Goal: Task Accomplishment & Management: Use online tool/utility

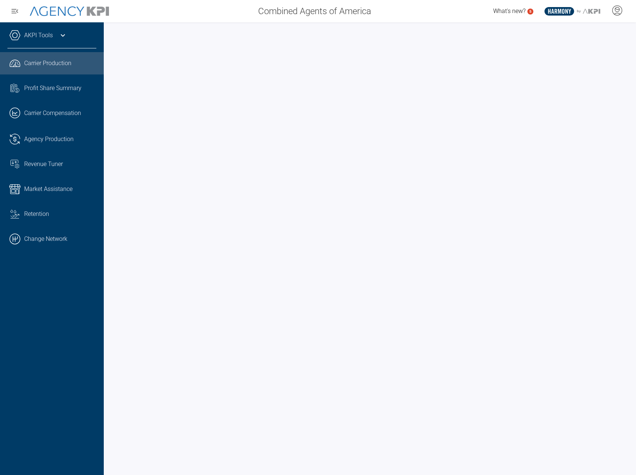
drag, startPoint x: 35, startPoint y: 240, endPoint x: 108, endPoint y: 177, distance: 96.8
click at [35, 240] on link ".cls-1{fill:none;stroke:#000;stroke-linecap:round;stroke-linejoin:round;stroke-…" at bounding box center [52, 239] width 104 height 22
click at [48, 39] on link "AKPI Tools" at bounding box center [38, 35] width 29 height 9
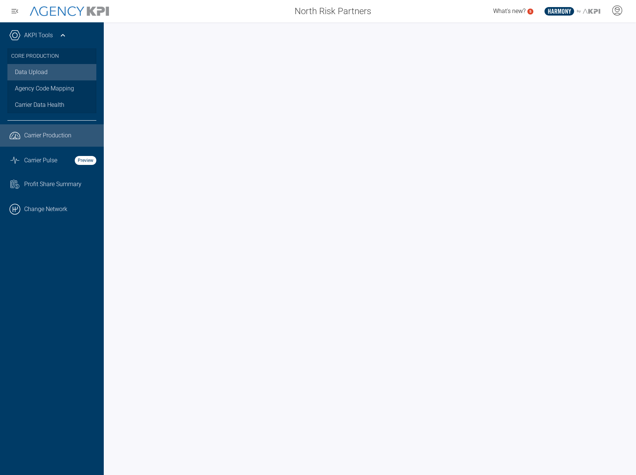
click at [42, 74] on link "Data Upload" at bounding box center [51, 72] width 89 height 16
click at [63, 34] on icon at bounding box center [62, 35] width 9 height 9
